Goal: Task Accomplishment & Management: Complete application form

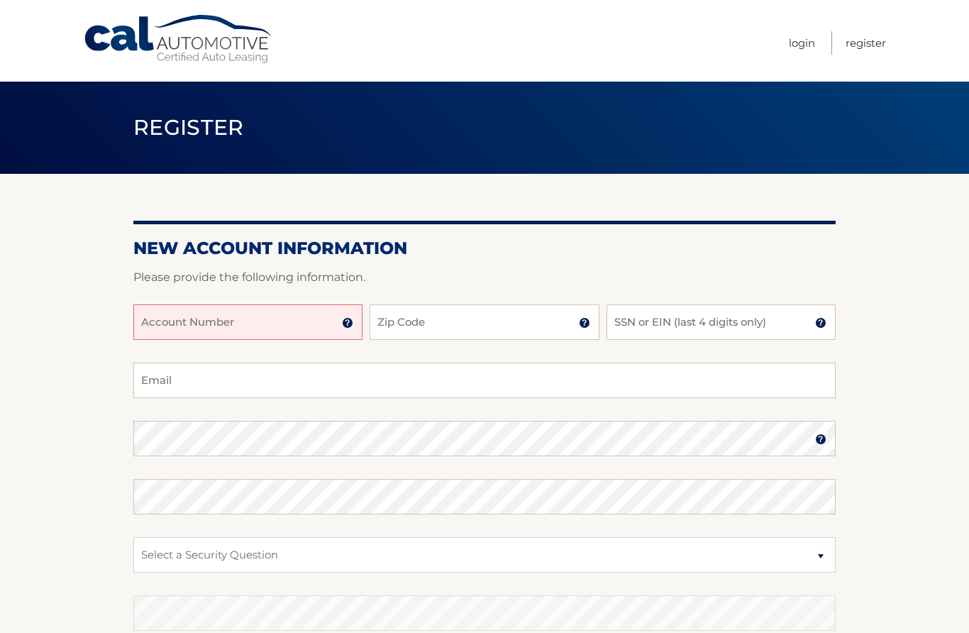
click at [303, 337] on input "Account Number" at bounding box center [247, 321] width 229 height 35
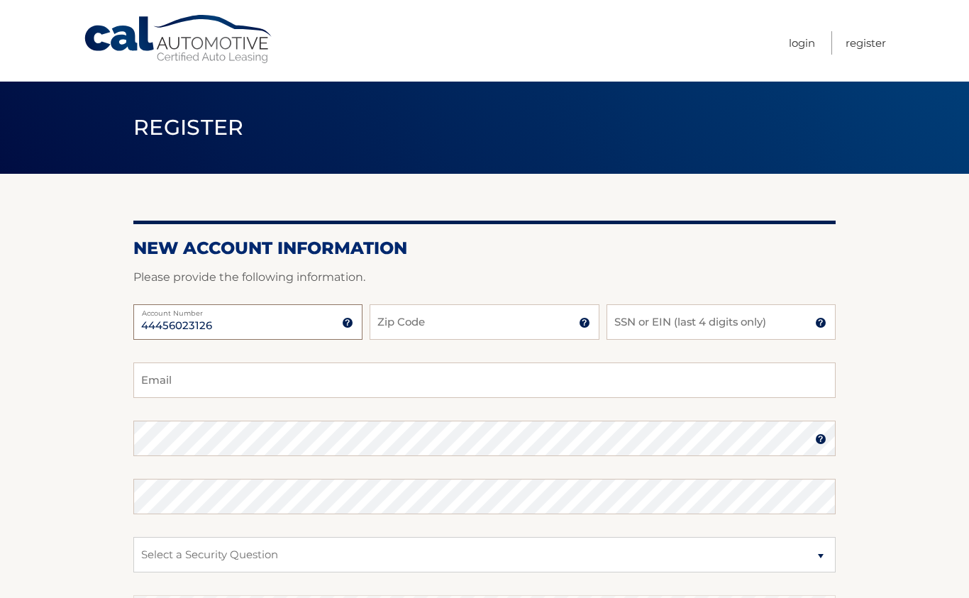
type input "44456023126"
click at [471, 319] on input "Zip Code" at bounding box center [483, 321] width 229 height 35
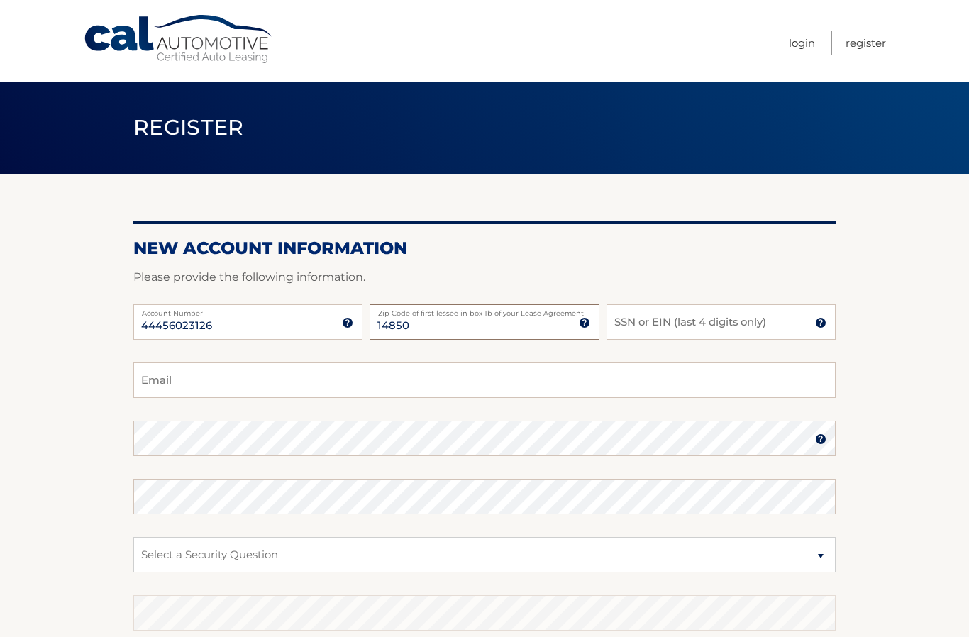
type input "14850"
click at [697, 324] on input "SSN or EIN (last 4 digits only)" at bounding box center [720, 321] width 229 height 35
type input "5604"
click at [377, 384] on input "Email" at bounding box center [484, 379] width 702 height 35
type input "helen3020@gmail.com"
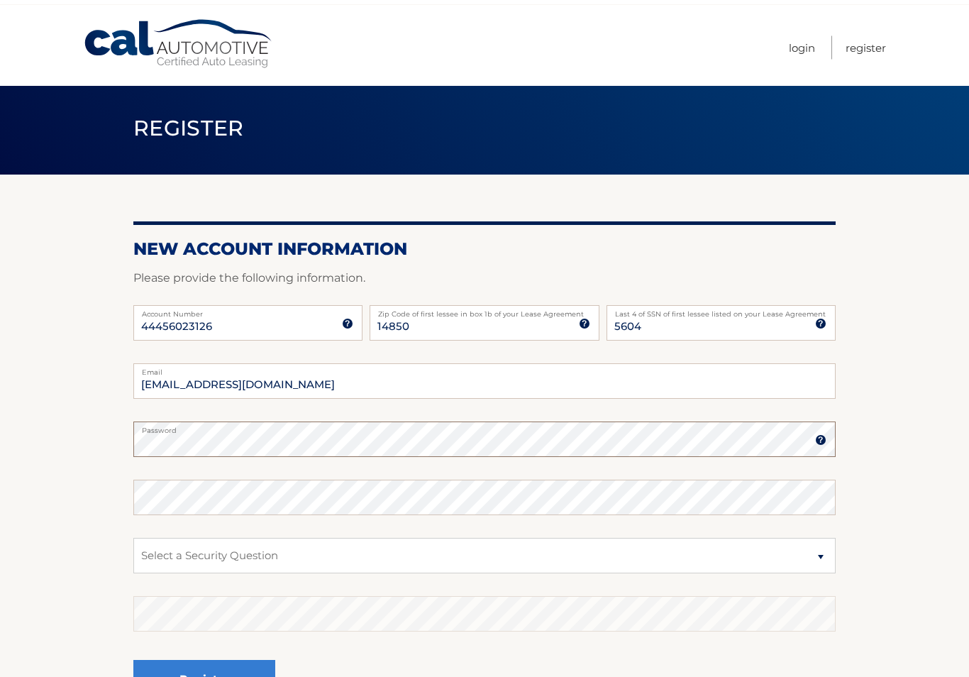
scroll to position [6, 0]
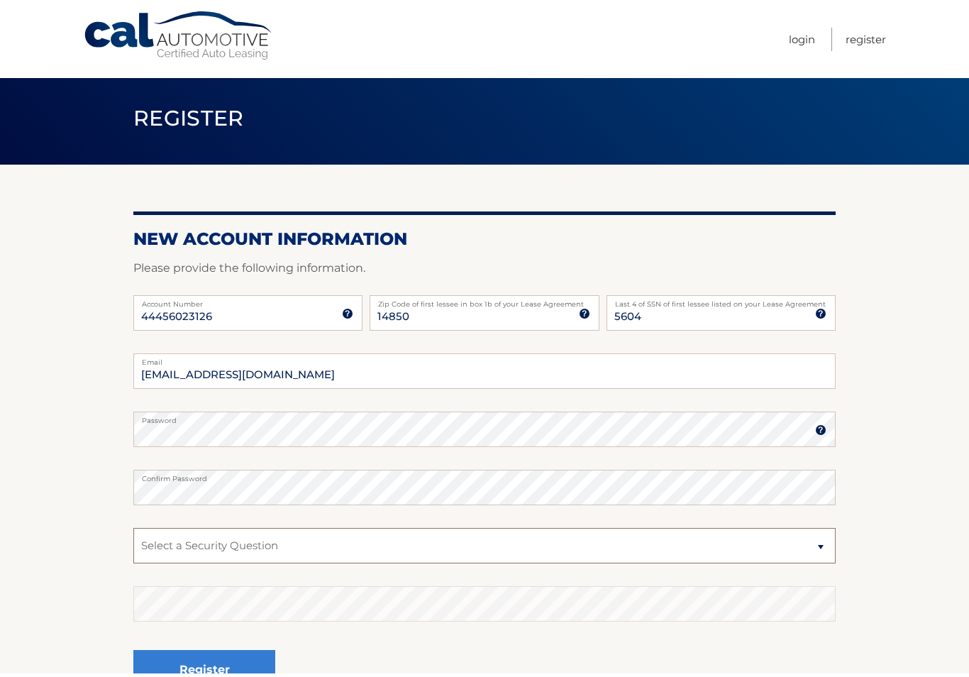
click at [379, 545] on select "Select a Security Question What was the name of your elementary school? What is…" at bounding box center [484, 548] width 702 height 35
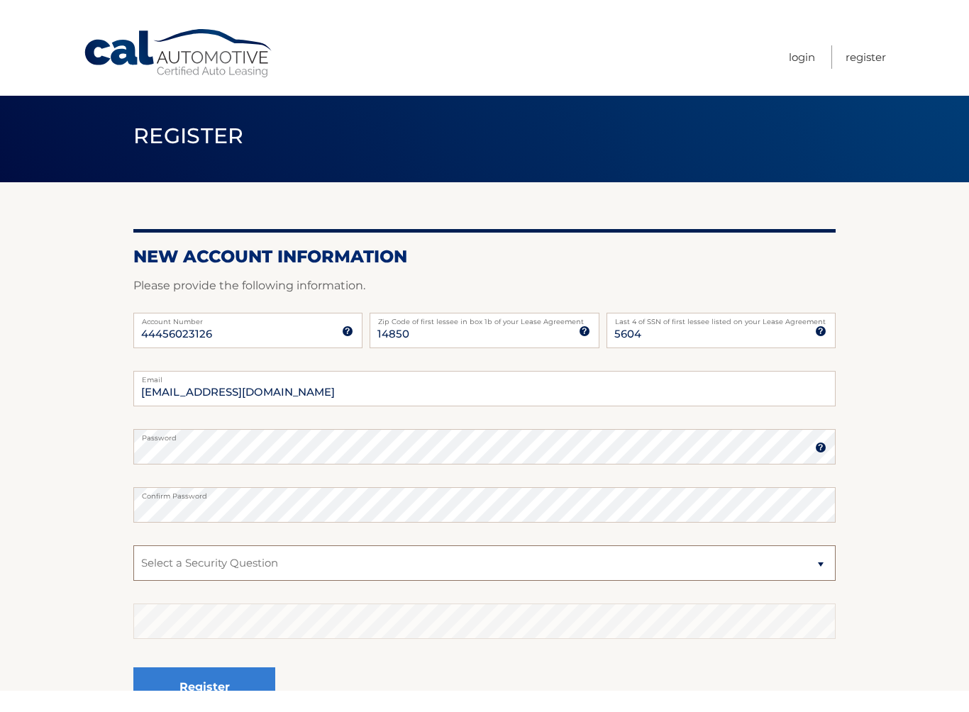
scroll to position [10, 0]
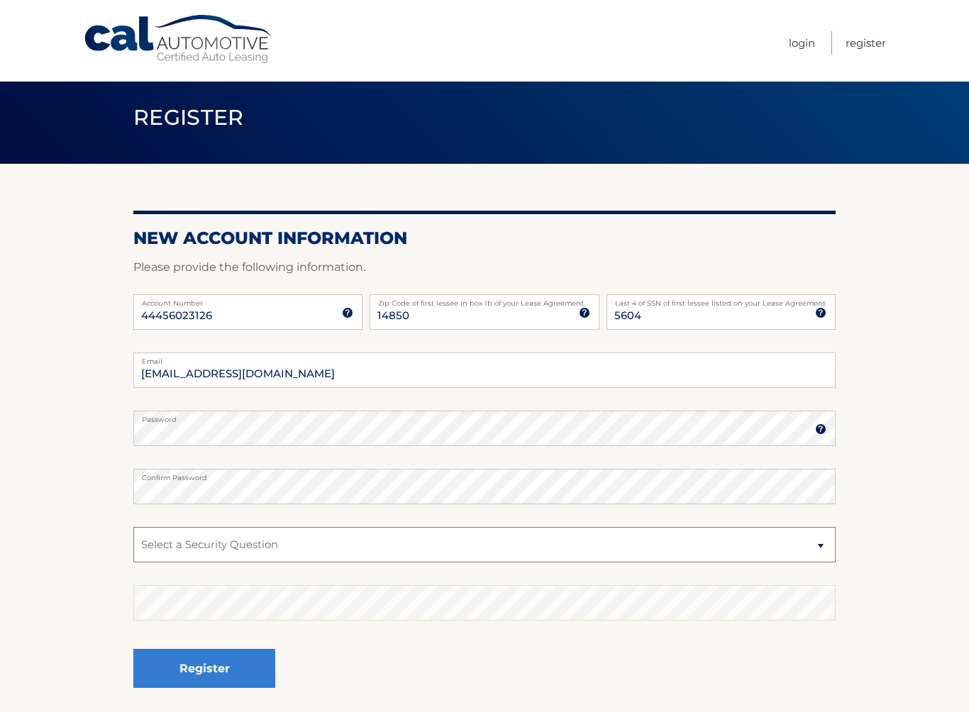
select select "2"
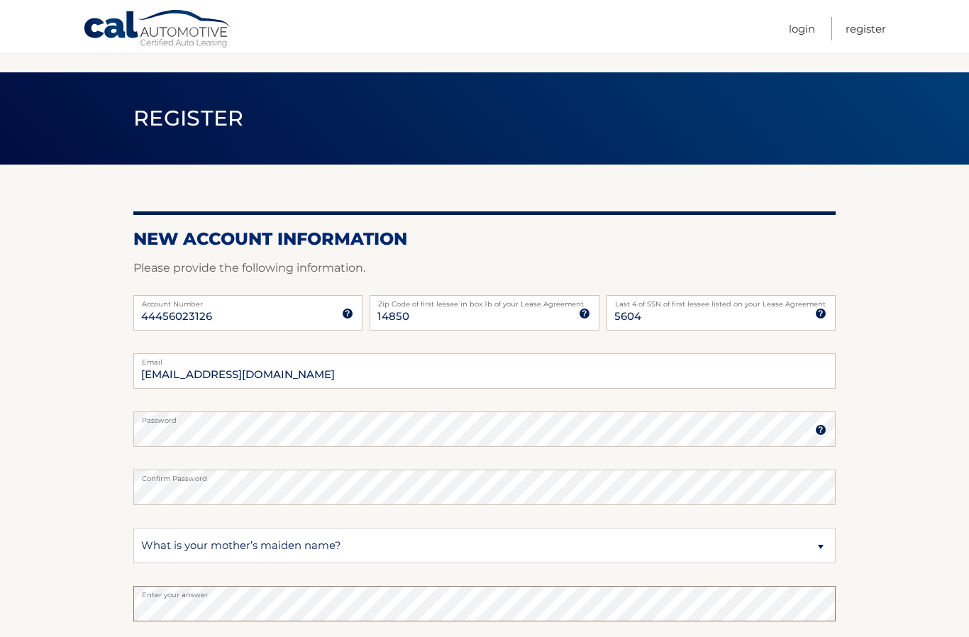
scroll to position [197, 0]
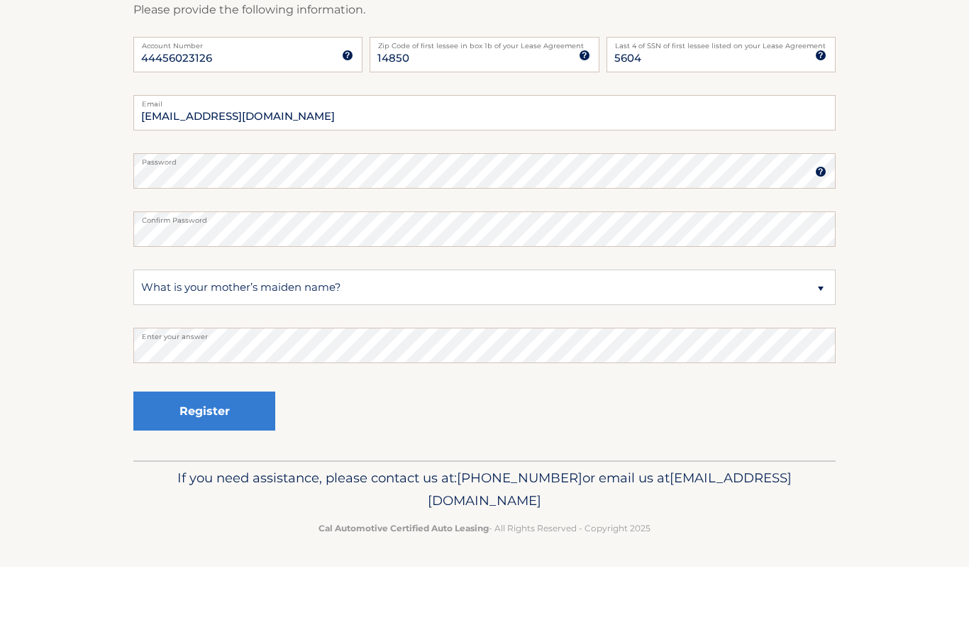
click at [221, 462] on button "Register" at bounding box center [204, 481] width 142 height 39
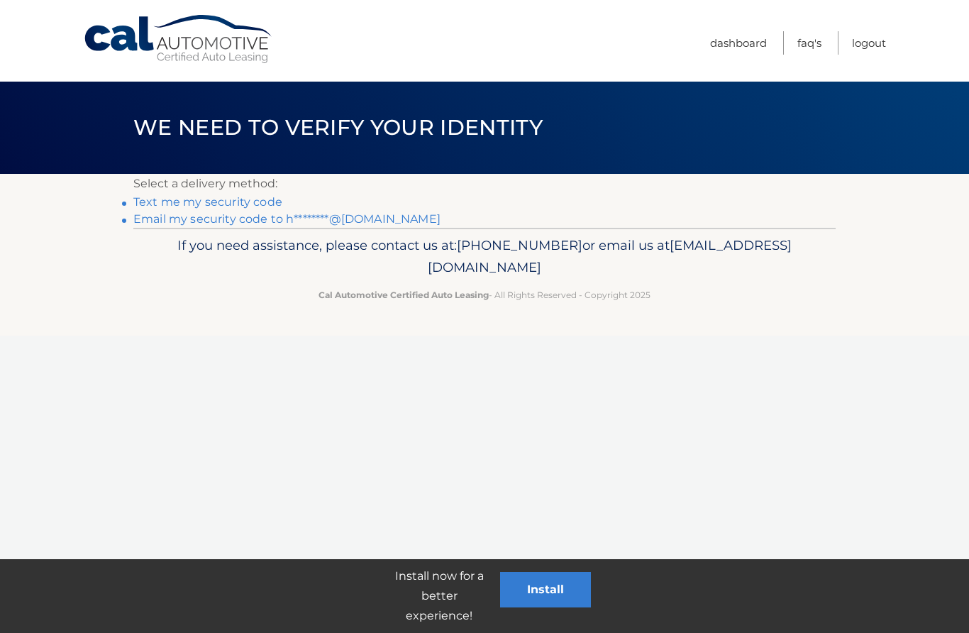
click at [240, 204] on link "Text me my security code" at bounding box center [207, 201] width 149 height 13
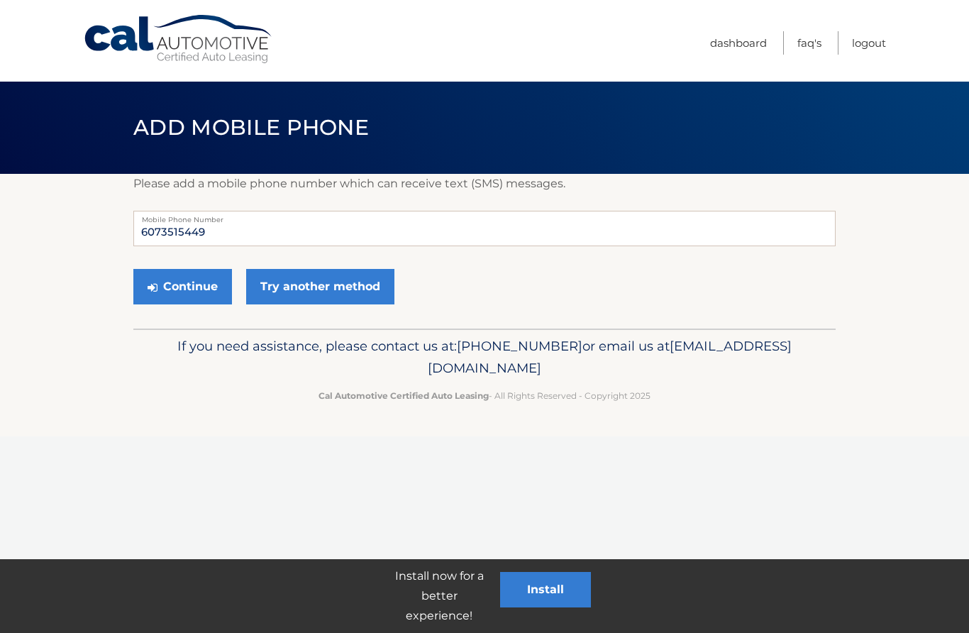
click at [191, 287] on button "Continue" at bounding box center [182, 286] width 99 height 35
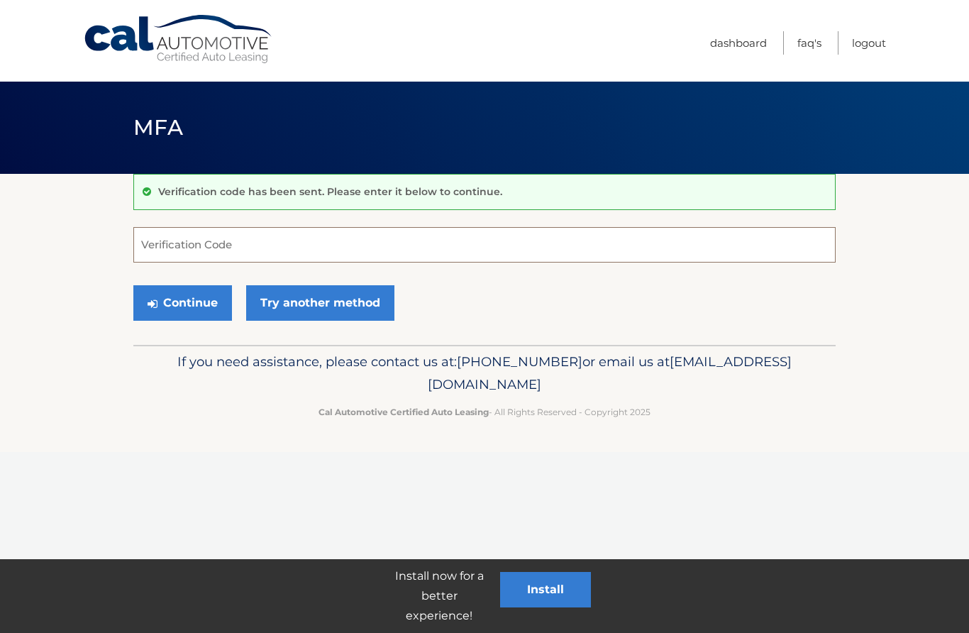
click at [309, 245] on input "Verification Code" at bounding box center [484, 244] width 702 height 35
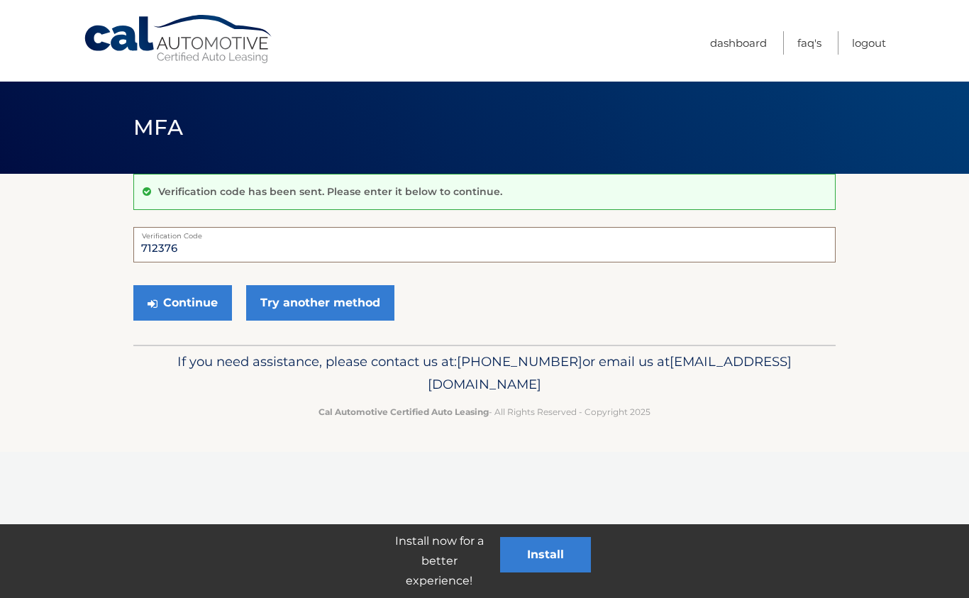
type input "712376"
click at [560, 555] on button "Install" at bounding box center [545, 554] width 91 height 35
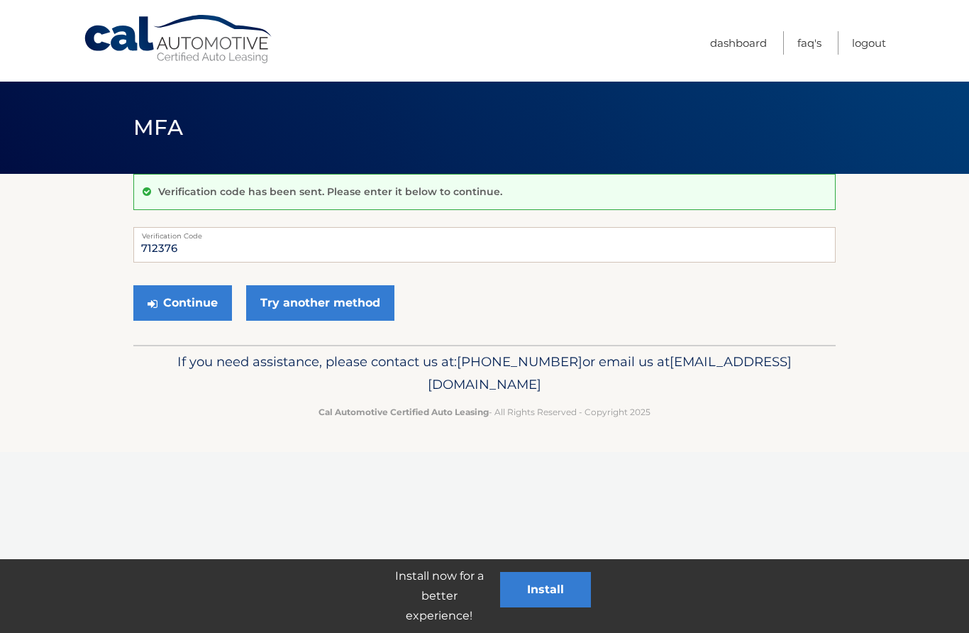
click at [533, 222] on div "Verification code has been sent. Please enter it below to continue. 712376 Veri…" at bounding box center [484, 259] width 702 height 171
click at [185, 305] on button "Continue" at bounding box center [182, 302] width 99 height 35
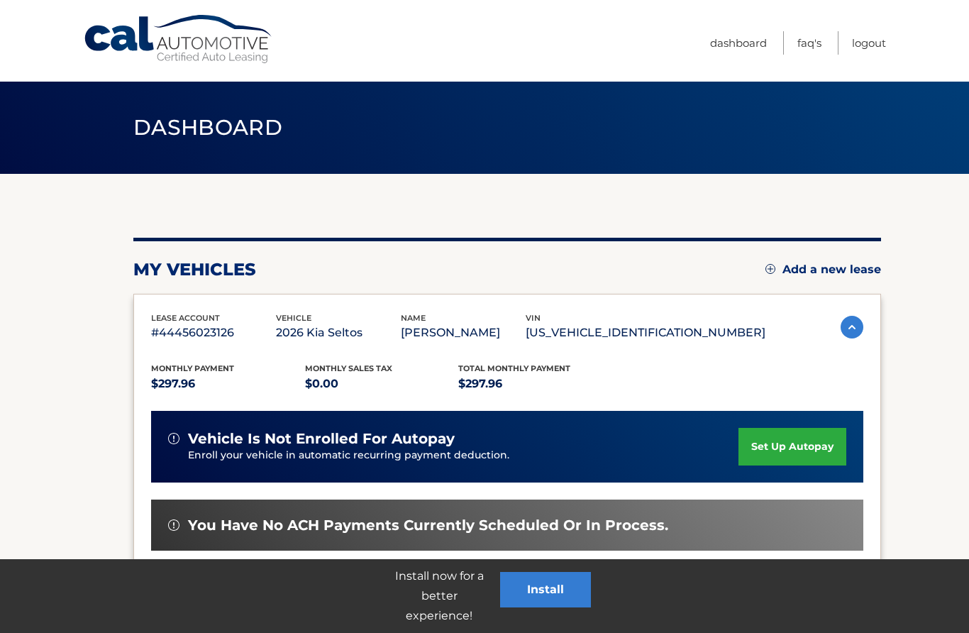
click at [791, 447] on link "set up autopay" at bounding box center [792, 447] width 108 height 38
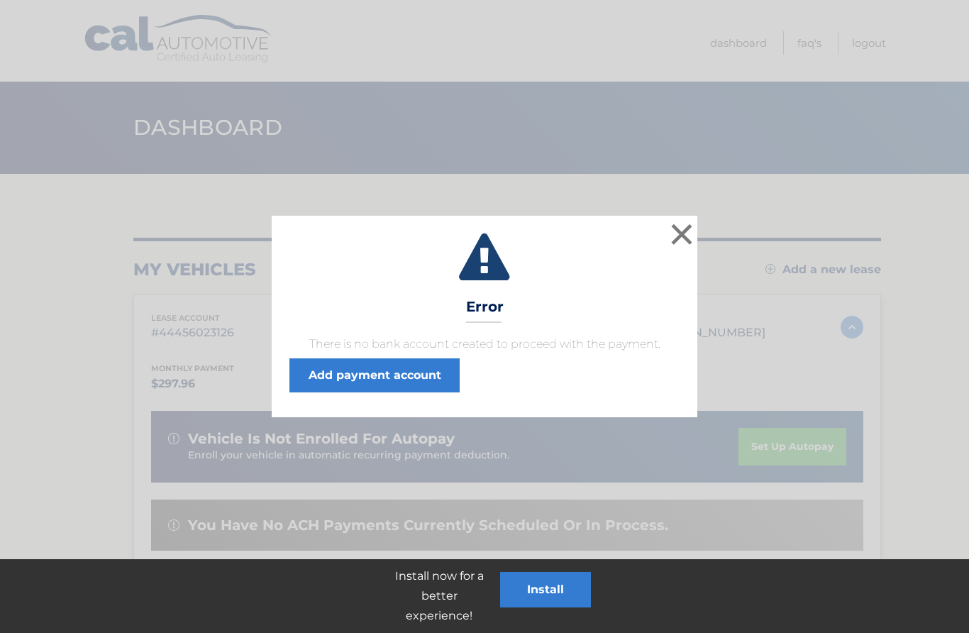
click at [679, 242] on button "×" at bounding box center [681, 234] width 28 height 28
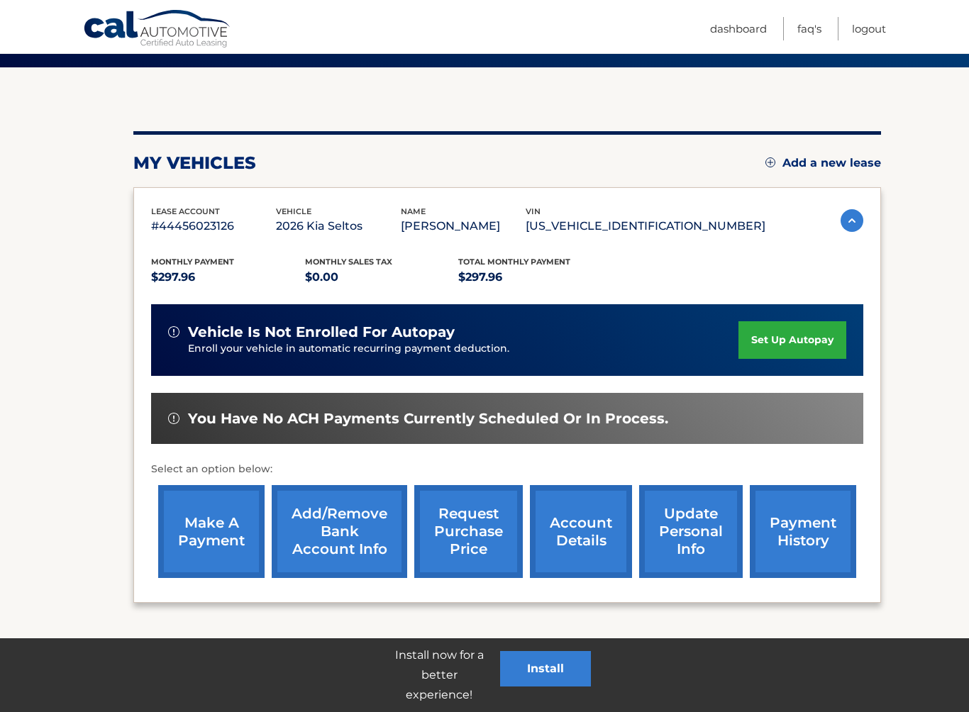
scroll to position [126, 0]
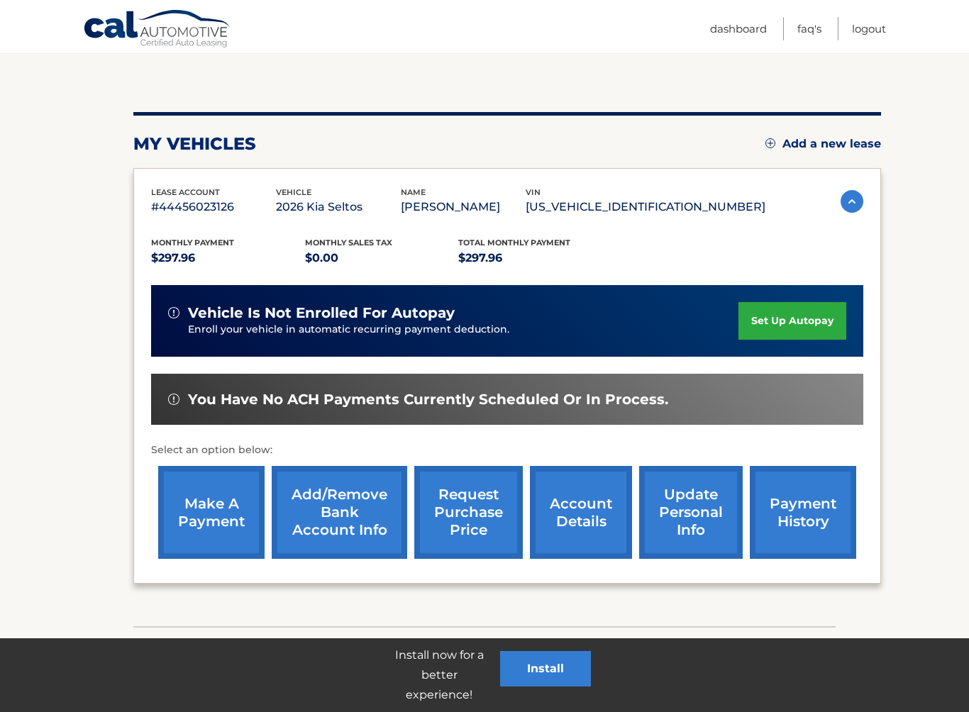
click at [781, 319] on link "set up autopay" at bounding box center [792, 321] width 108 height 38
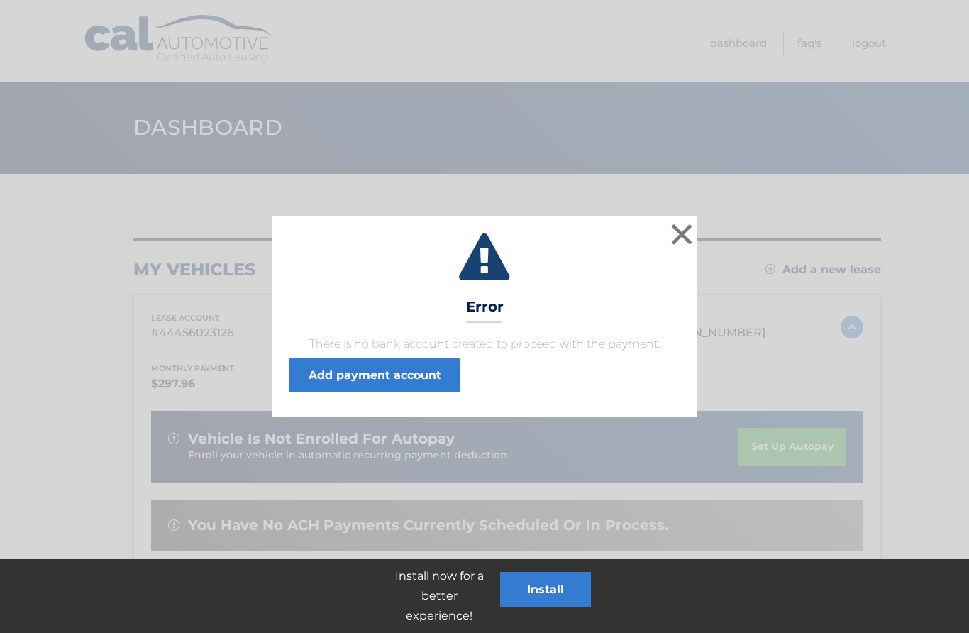
click at [408, 367] on link "Add payment account" at bounding box center [374, 375] width 170 height 34
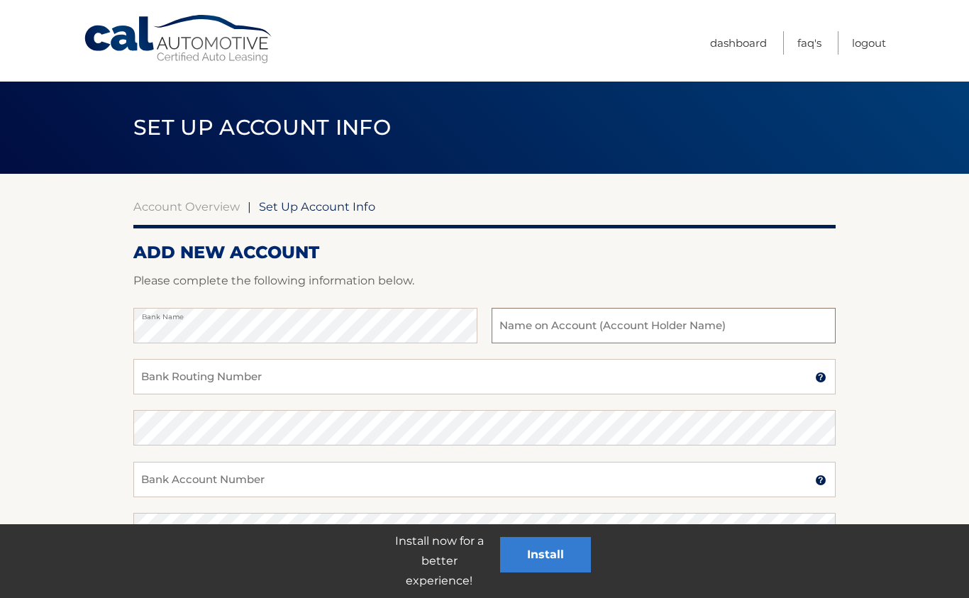
click at [626, 342] on input "text" at bounding box center [663, 325] width 344 height 35
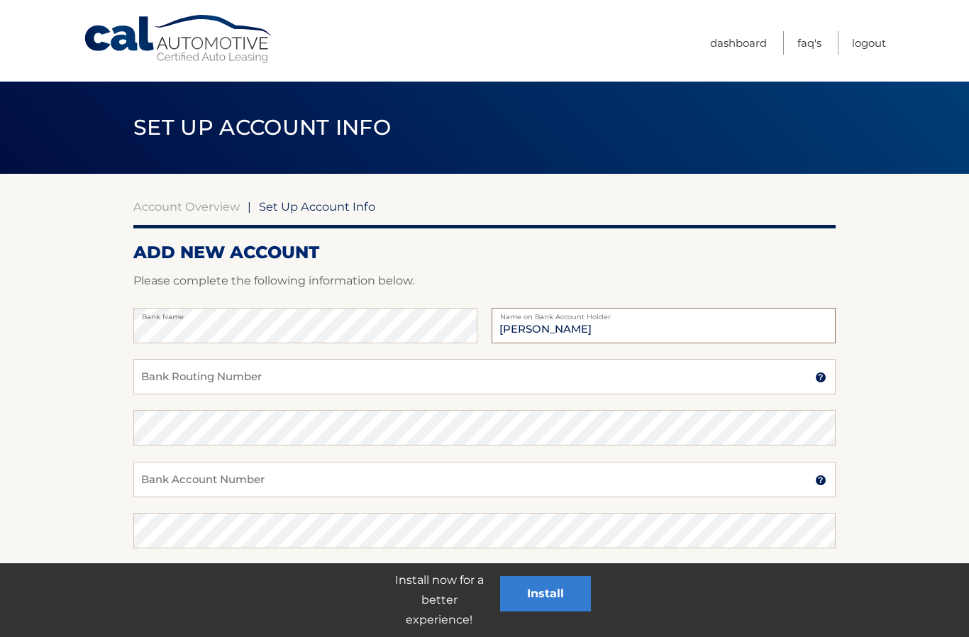
type input "[PERSON_NAME]"
click at [350, 389] on input "Bank Routing Number" at bounding box center [484, 376] width 702 height 35
type input "221381540"
click at [432, 477] on input "Bank Account Number" at bounding box center [484, 479] width 702 height 35
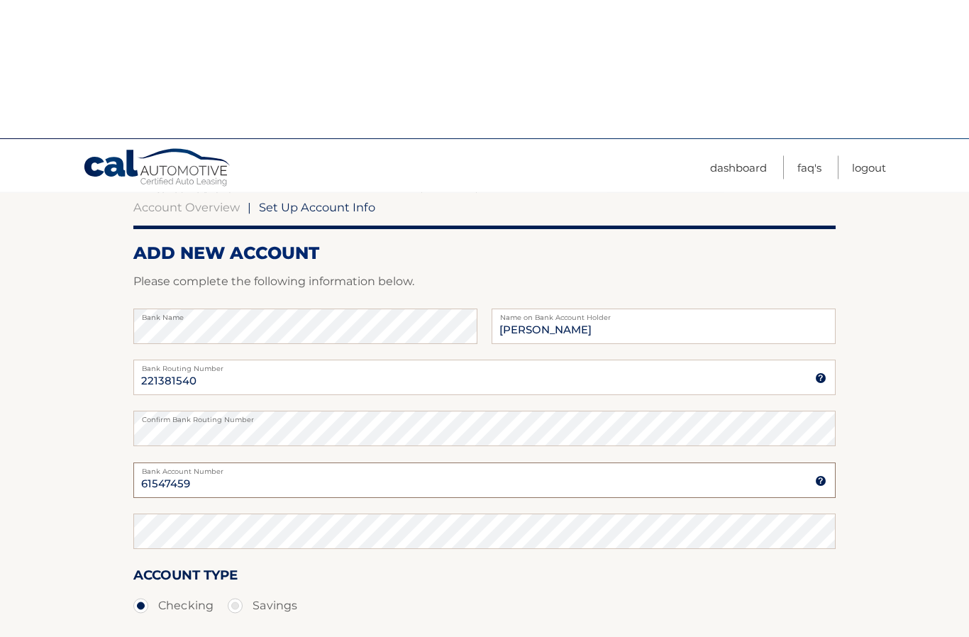
scroll to position [164, 0]
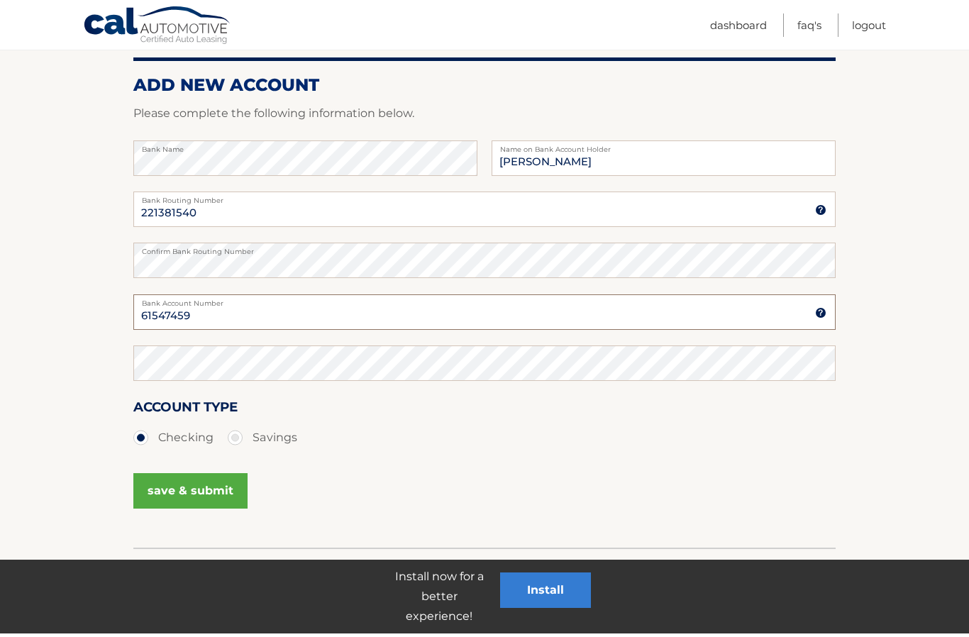
type input "61547459"
click at [244, 504] on button "save & submit" at bounding box center [190, 494] width 114 height 35
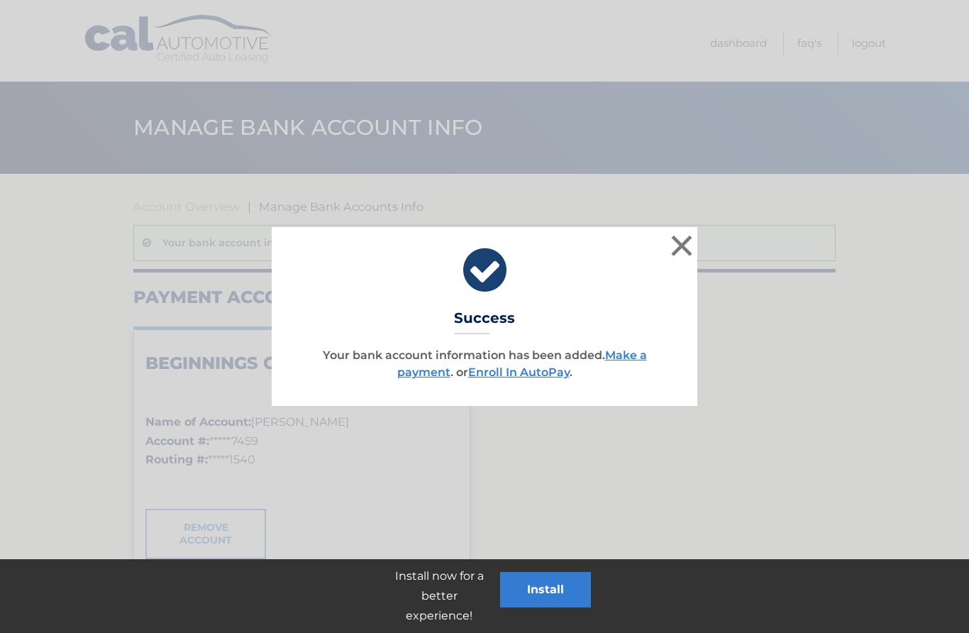
click at [533, 372] on link "Enroll In AutoPay" at bounding box center [518, 371] width 101 height 13
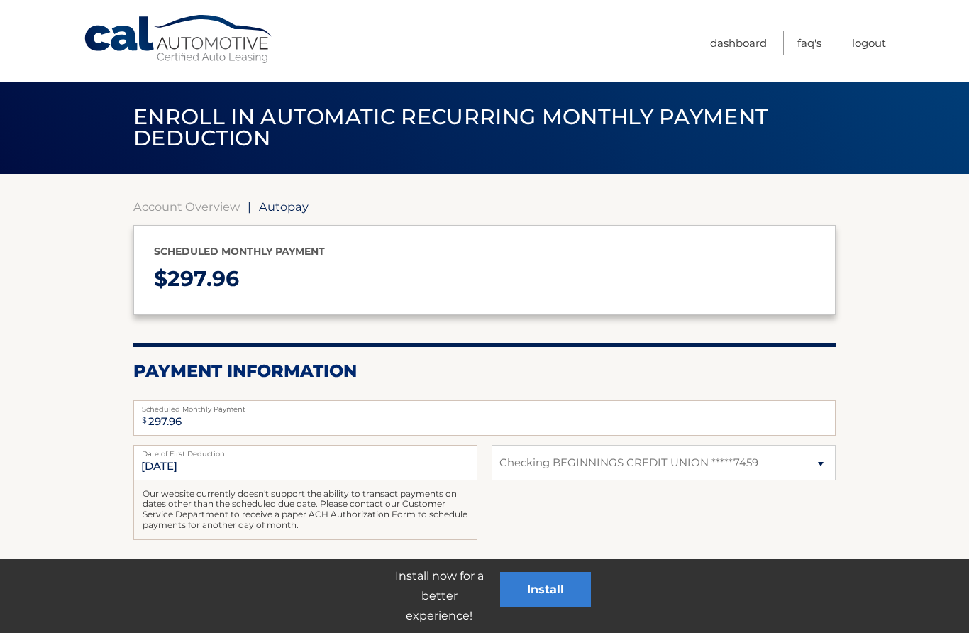
select select "YjFkZWQ4ZWMtYjQ5Yy00ZmNkLWI1ZjEtZDlhOGY2NmIxNDYw"
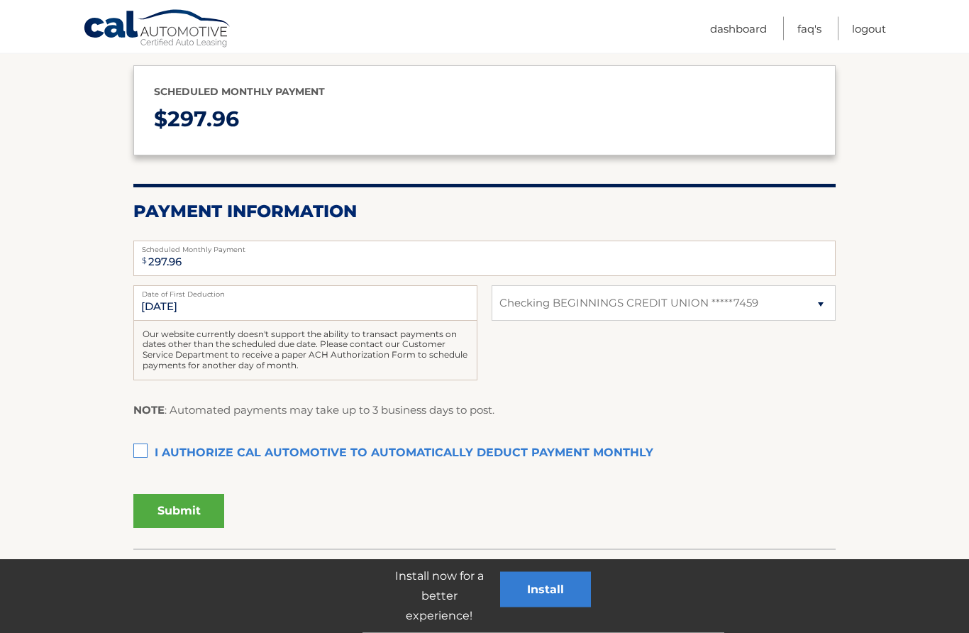
scroll to position [178, 0]
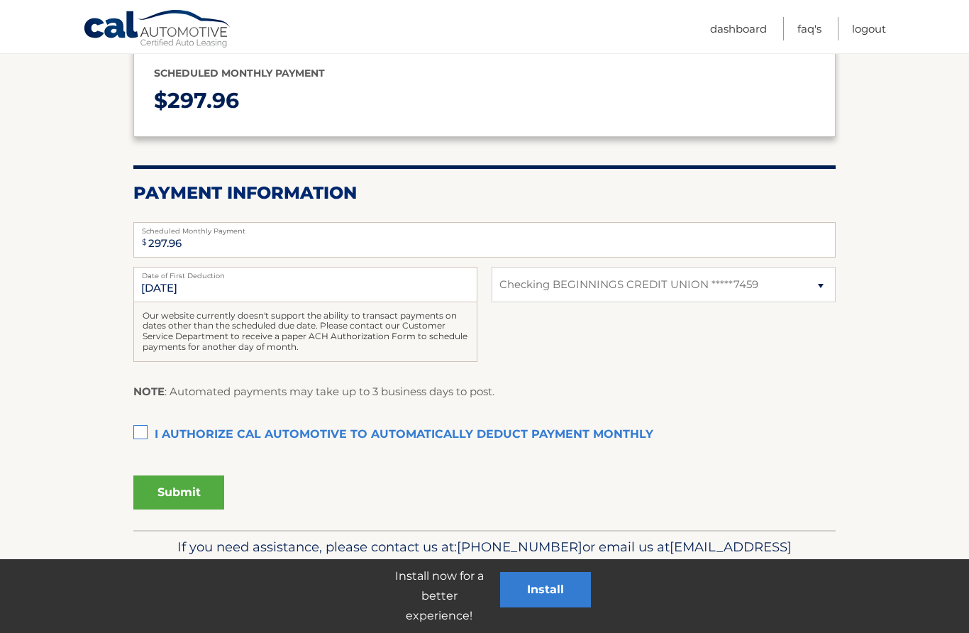
click at [196, 485] on button "Submit" at bounding box center [178, 492] width 91 height 34
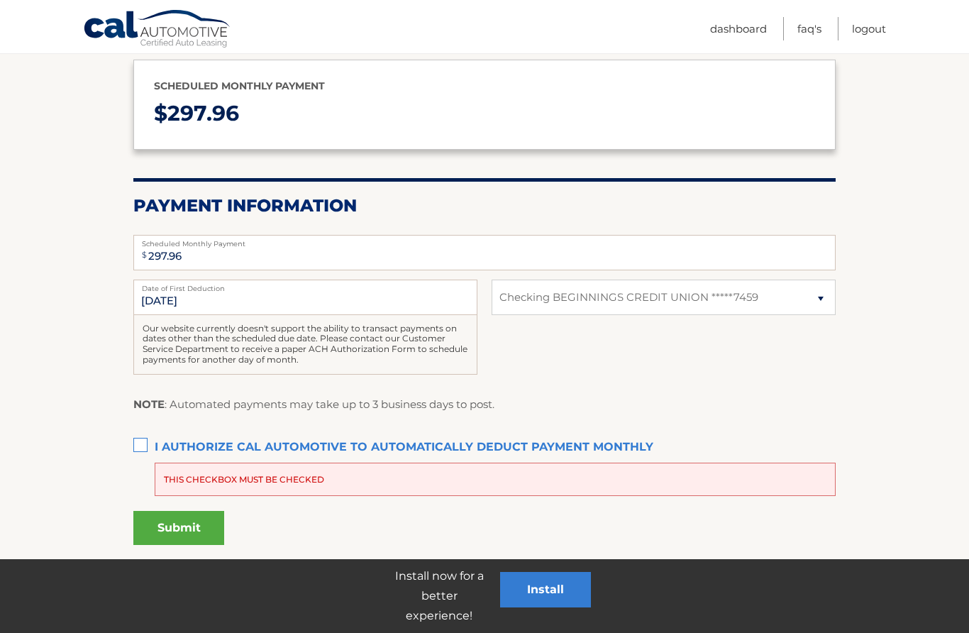
scroll to position [201, 0]
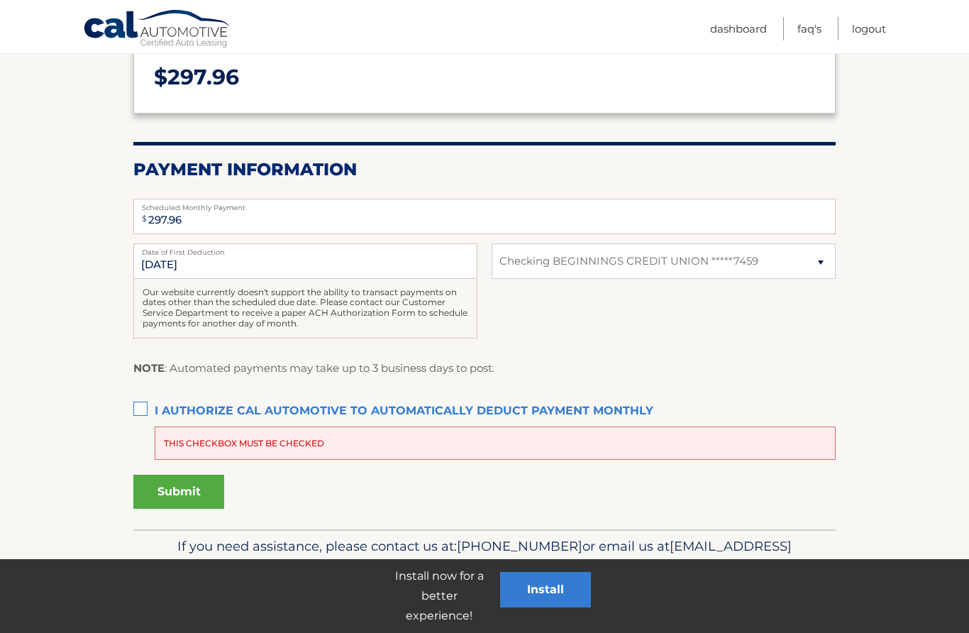
click at [145, 417] on label "I authorize cal automotive to automatically deduct payment monthly This checkbo…" at bounding box center [484, 411] width 702 height 28
click at [0, 0] on input "I authorize cal automotive to automatically deduct payment monthly This checkbo…" at bounding box center [0, 0] width 0 height 0
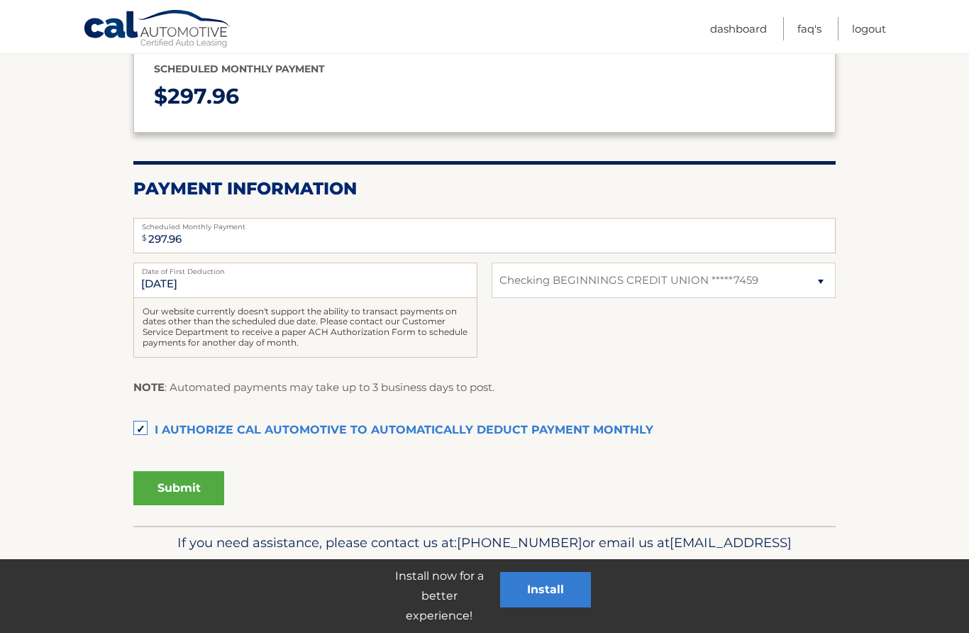
scroll to position [178, 0]
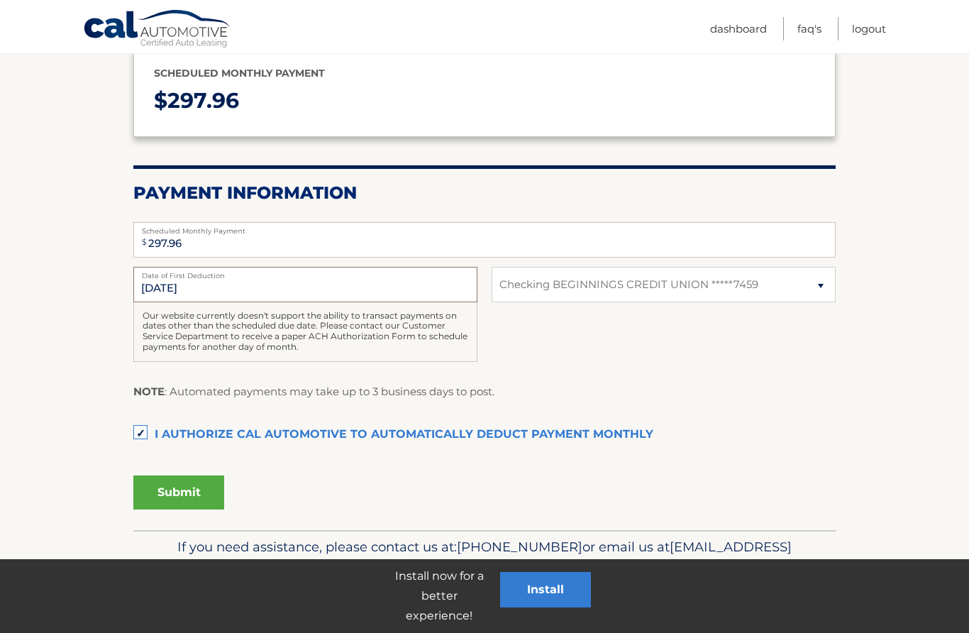
click at [351, 296] on input "[DATE]" at bounding box center [305, 284] width 344 height 35
click at [194, 486] on button "Submit" at bounding box center [178, 492] width 91 height 34
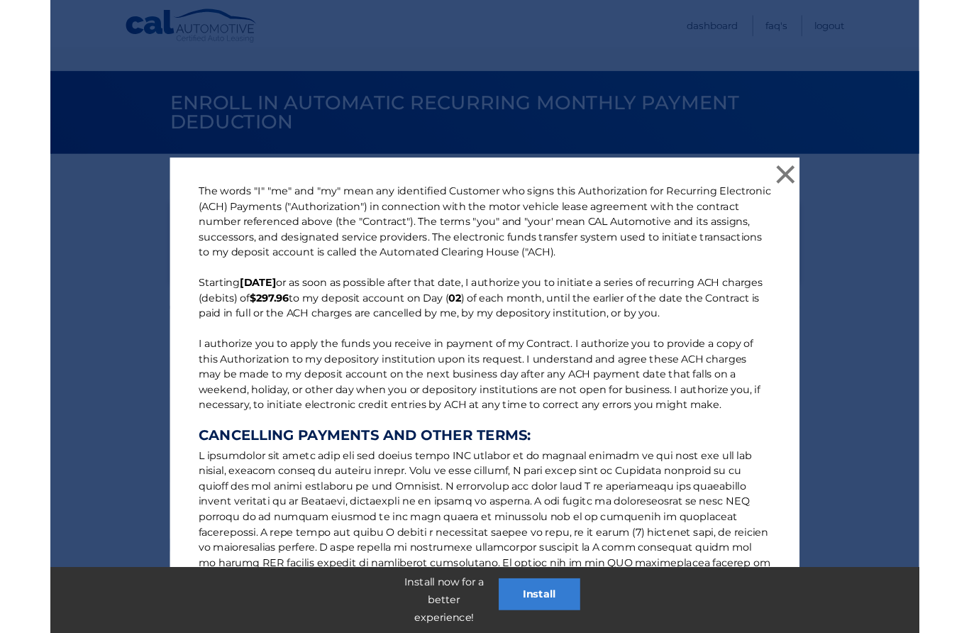
scroll to position [216, 0]
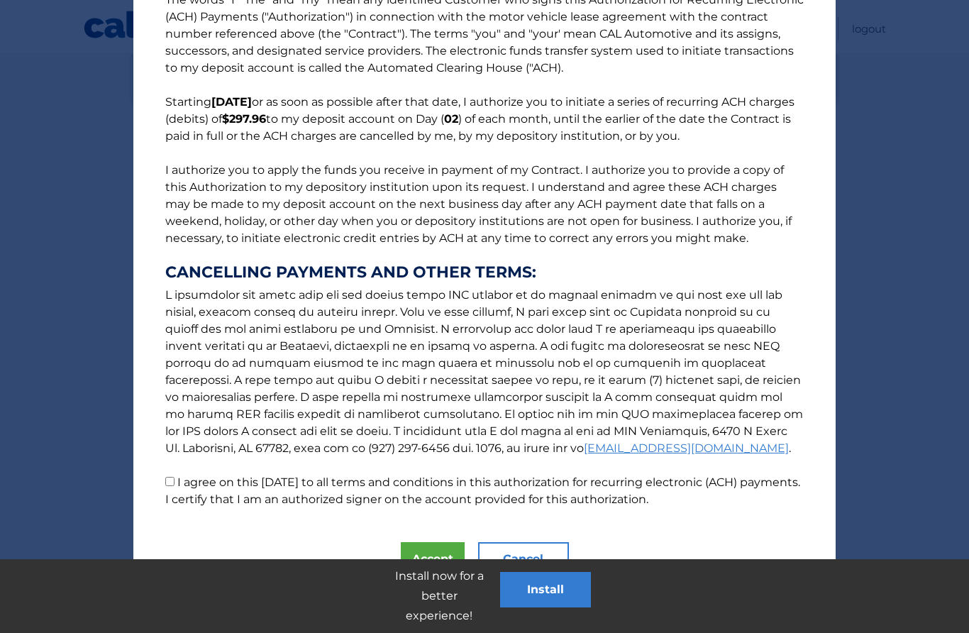
click at [445, 552] on button "Accept" at bounding box center [433, 559] width 64 height 34
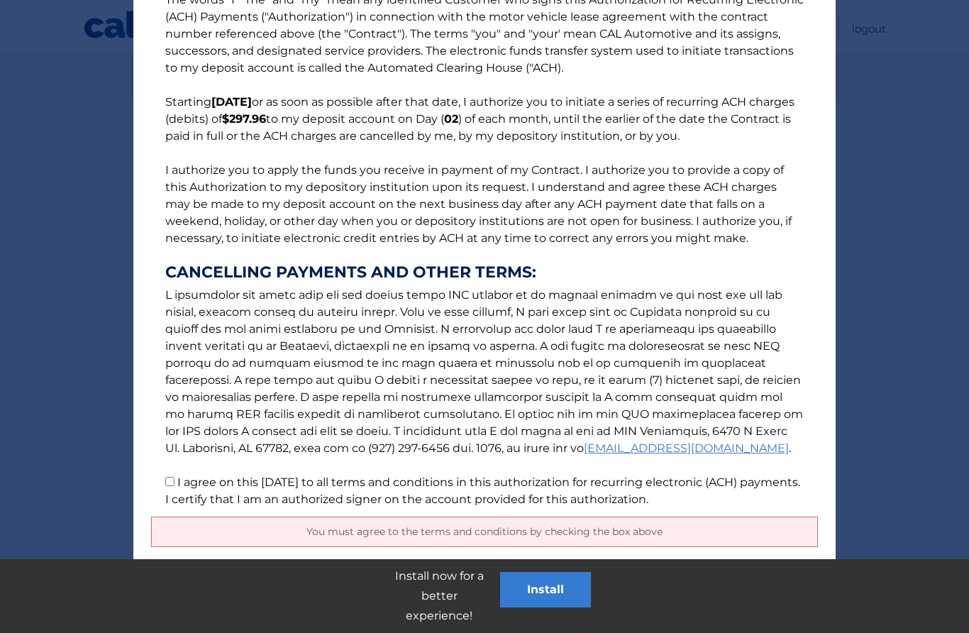
scroll to position [249, 0]
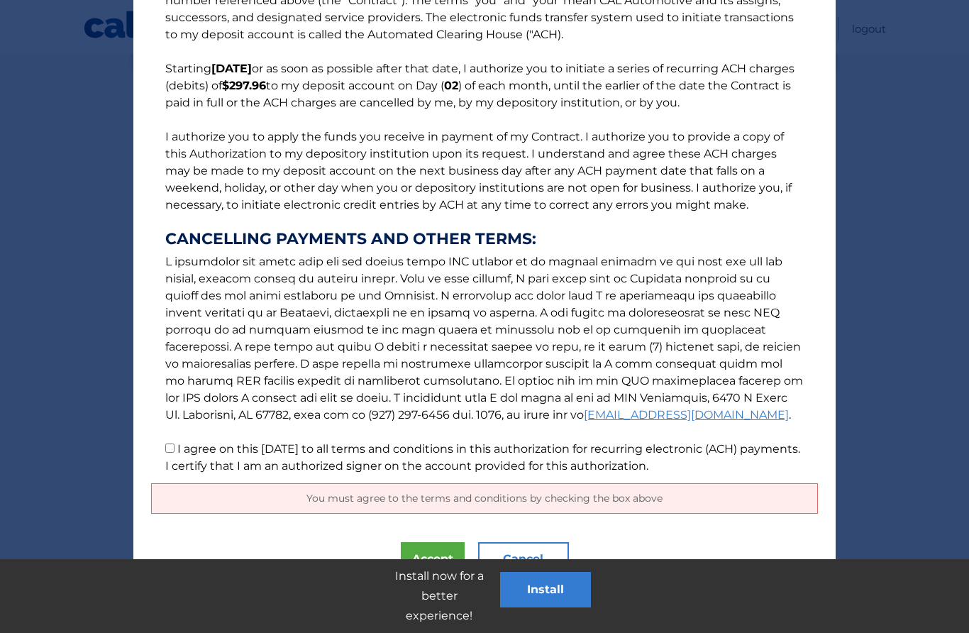
click at [169, 459] on label "I agree on this [DATE] to all terms and conditions in this authorization for re…" at bounding box center [482, 457] width 635 height 30
click at [169, 452] on input "I agree on this [DATE] to all terms and conditions in this authorization for re…" at bounding box center [169, 447] width 9 height 9
checkbox input "true"
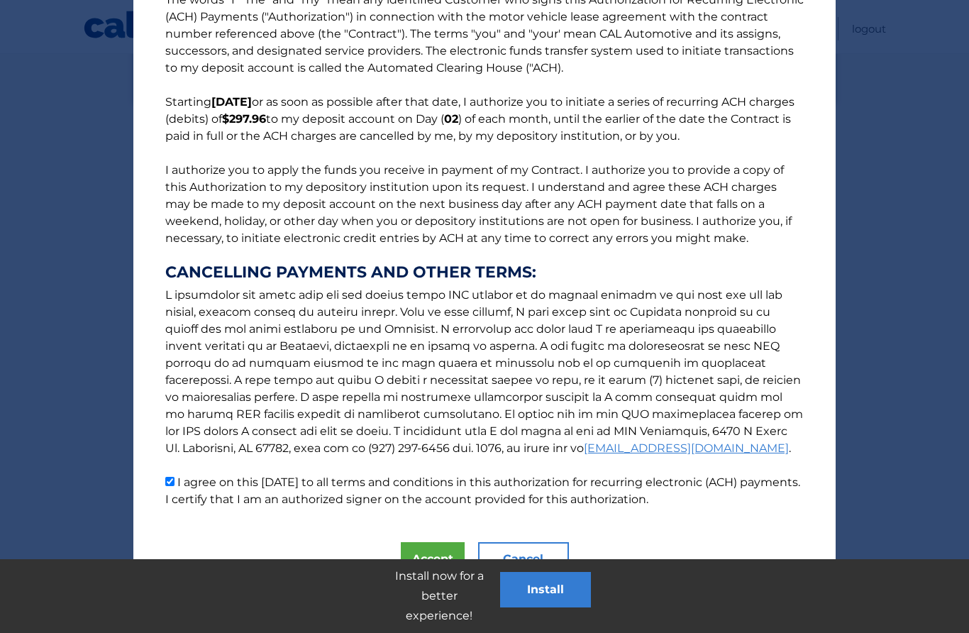
click at [444, 552] on button "Accept" at bounding box center [433, 559] width 64 height 34
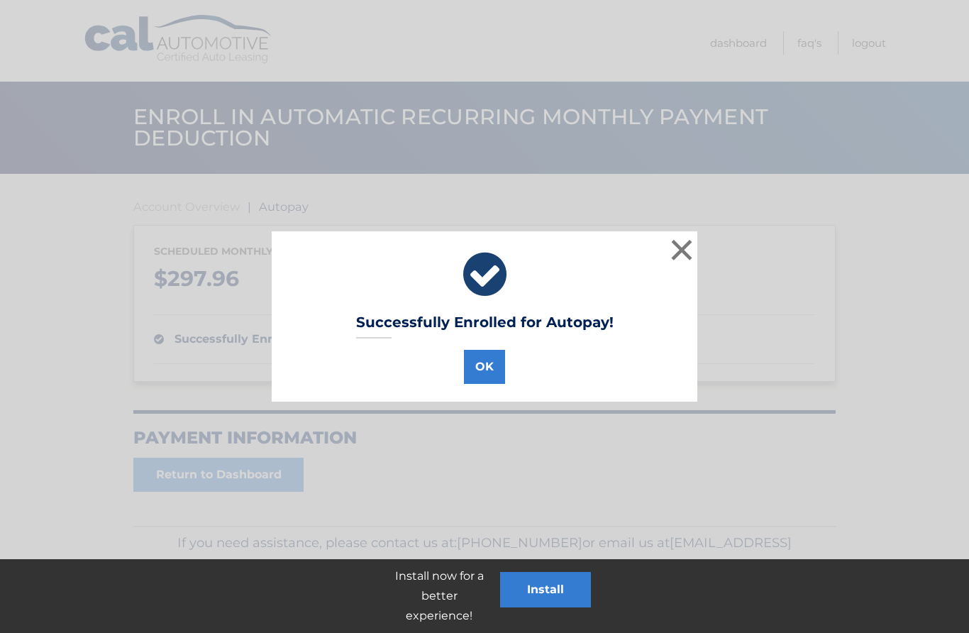
scroll to position [22, 0]
click at [677, 247] on button "×" at bounding box center [681, 249] width 28 height 28
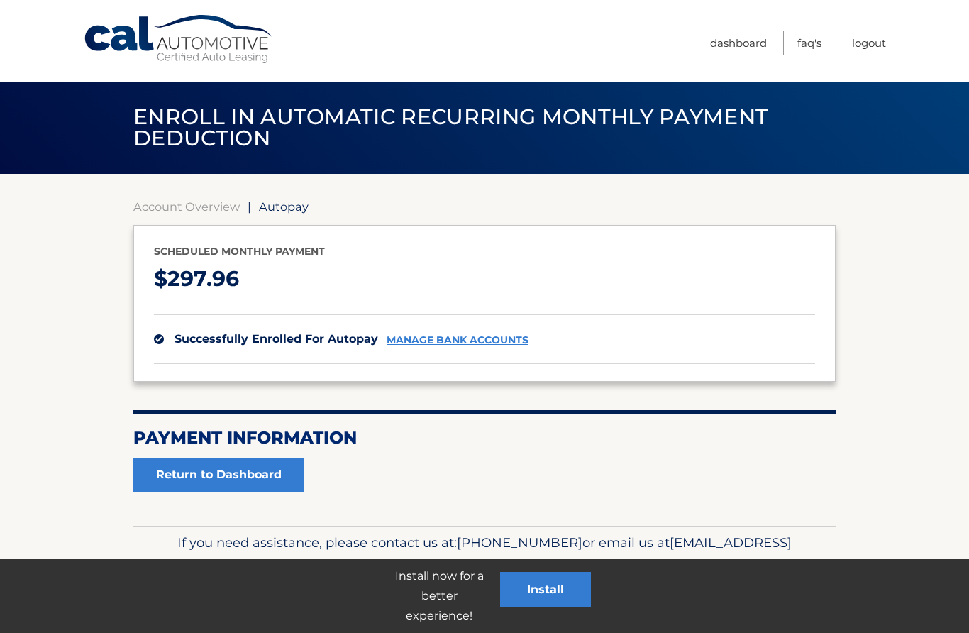
click at [874, 52] on link "Logout" at bounding box center [869, 42] width 34 height 23
